Goal: Transaction & Acquisition: Download file/media

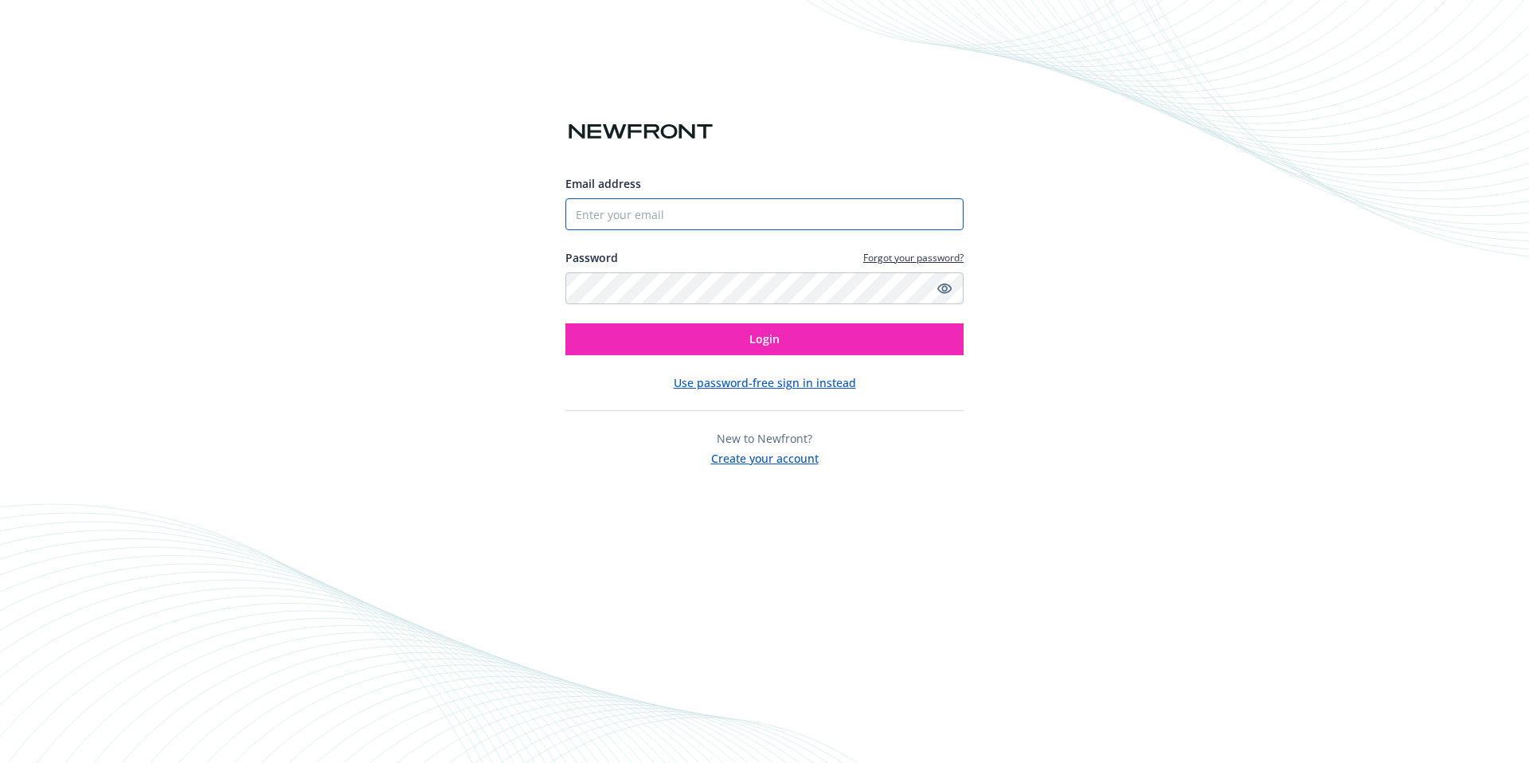
click at [662, 213] on input "Email address" at bounding box center [764, 214] width 398 height 32
type input "[PERSON_NAME][EMAIL_ADDRESS][DOMAIN_NAME]"
click at [565, 323] on button "Login" at bounding box center [764, 339] width 398 height 32
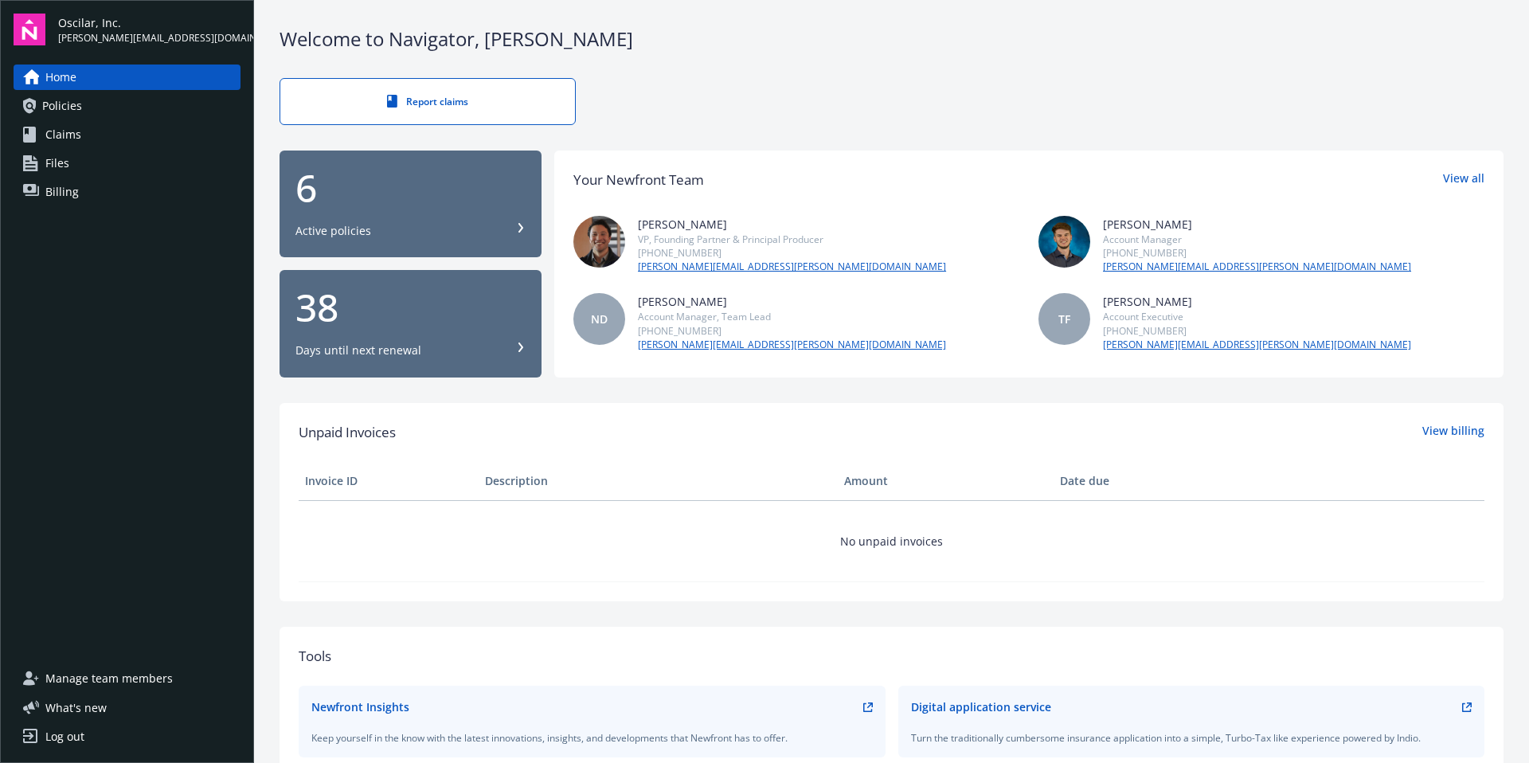
click at [74, 104] on span "Policies" at bounding box center [62, 105] width 40 height 25
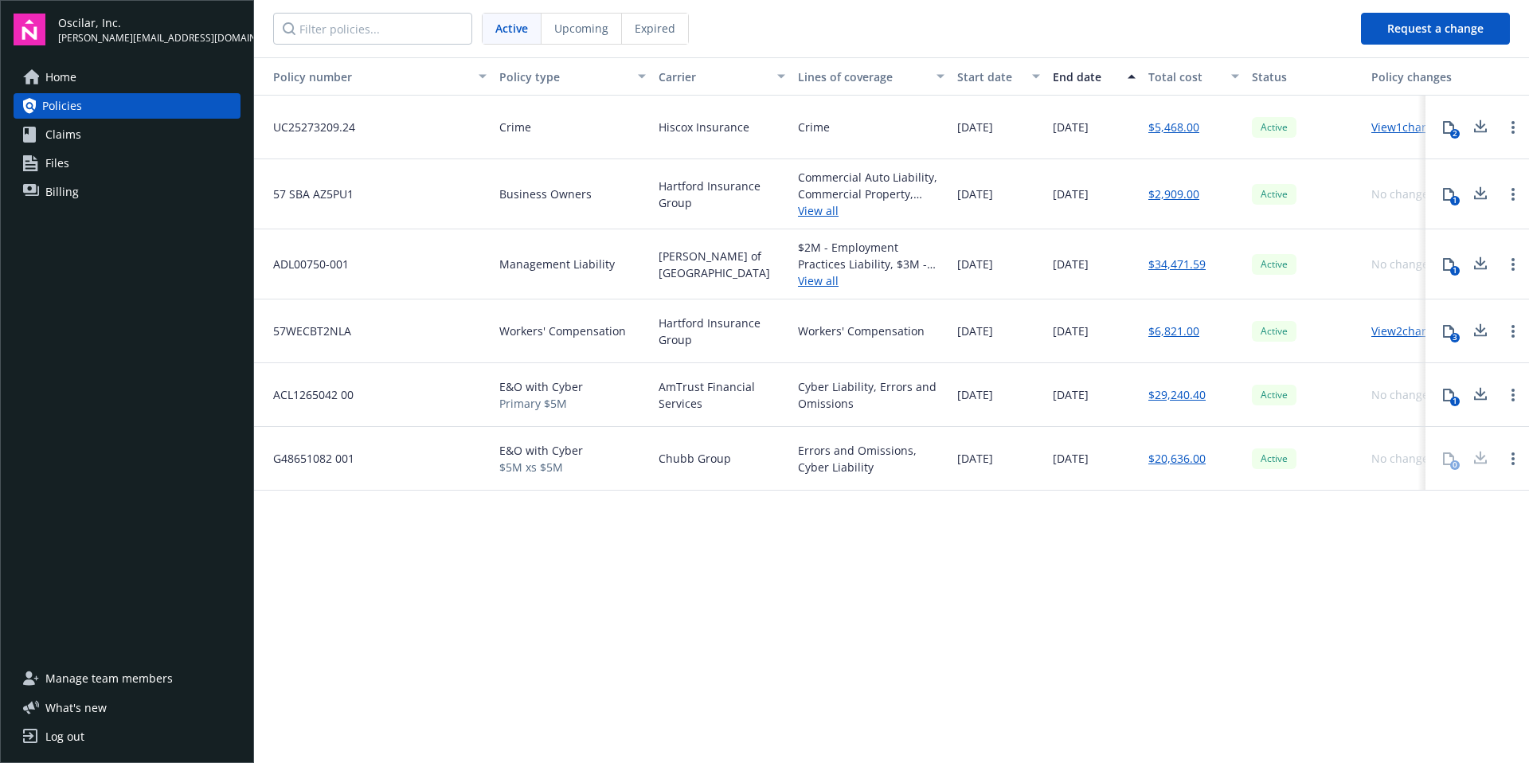
click at [553, 336] on span "Workers' Compensation" at bounding box center [562, 330] width 127 height 17
click at [1194, 329] on link "$6,821.00" at bounding box center [1173, 330] width 51 height 17
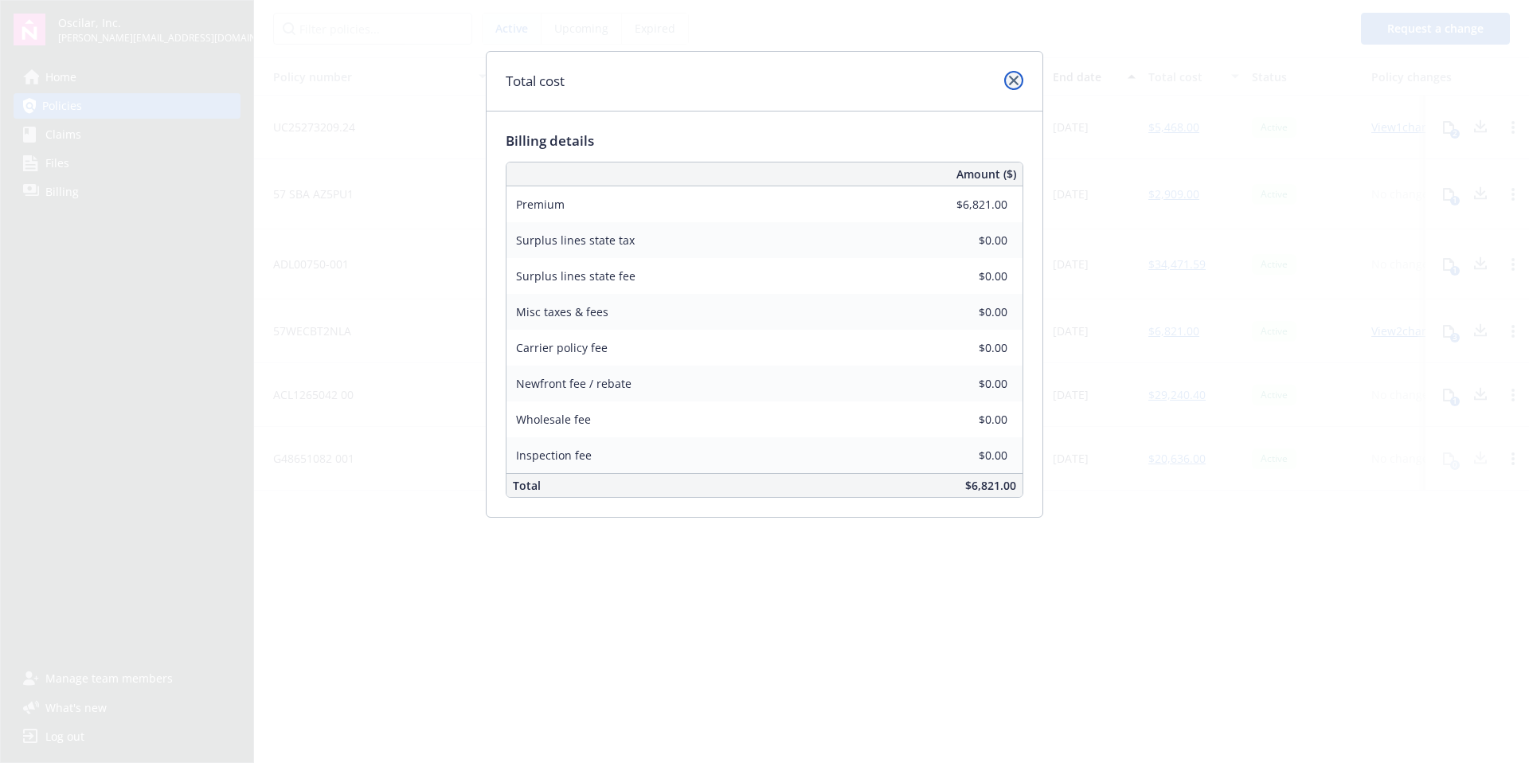
click at [1014, 81] on icon "close" at bounding box center [1014, 81] width 10 height 10
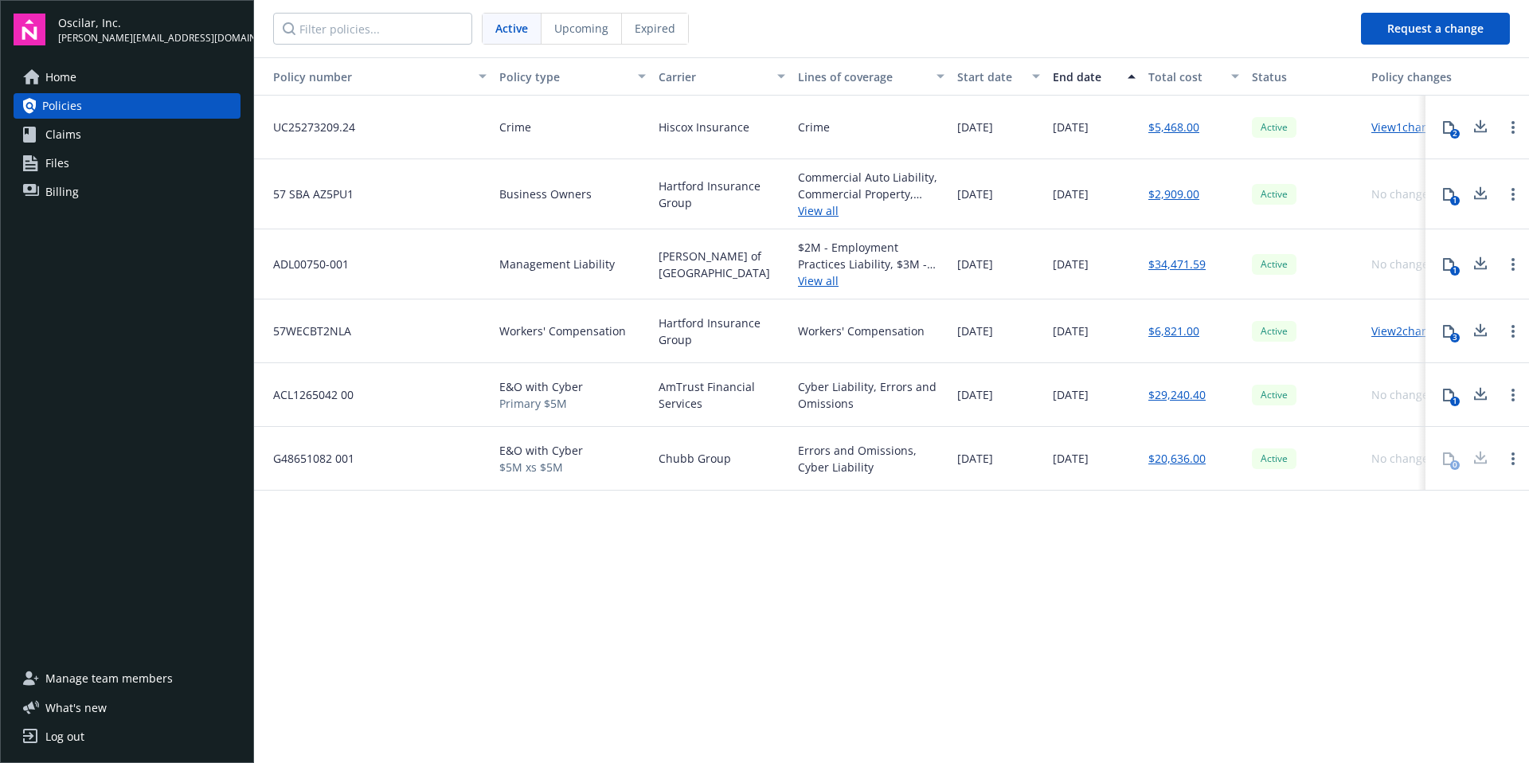
click at [408, 327] on div "57WECBT2NLA" at bounding box center [373, 331] width 239 height 64
click at [1476, 331] on icon at bounding box center [1480, 331] width 19 height 20
